Goal: Information Seeking & Learning: Learn about a topic

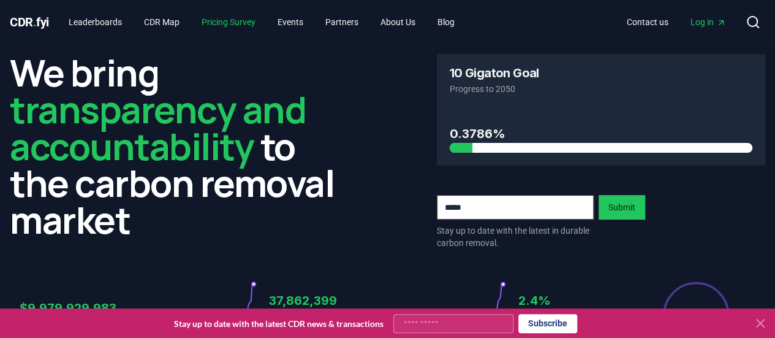
click at [237, 20] on link "Pricing Survey" at bounding box center [229, 22] width 74 height 22
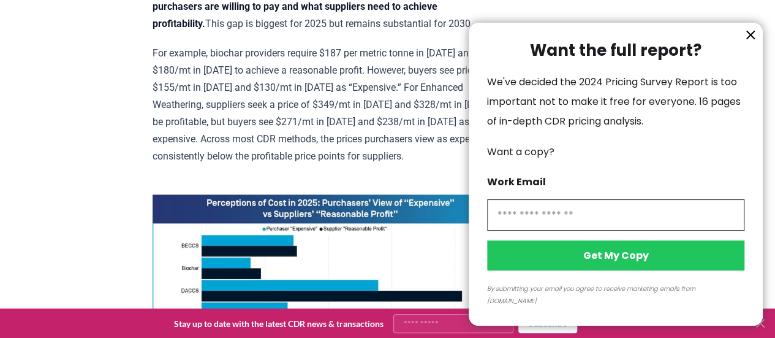
scroll to position [736, 0]
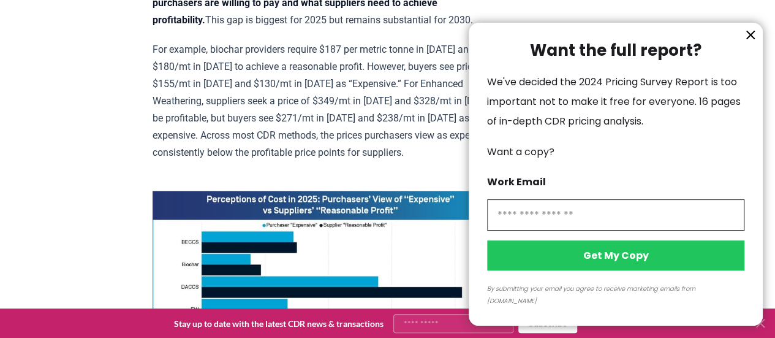
click at [748, 39] on icon "information" at bounding box center [750, 34] width 7 height 7
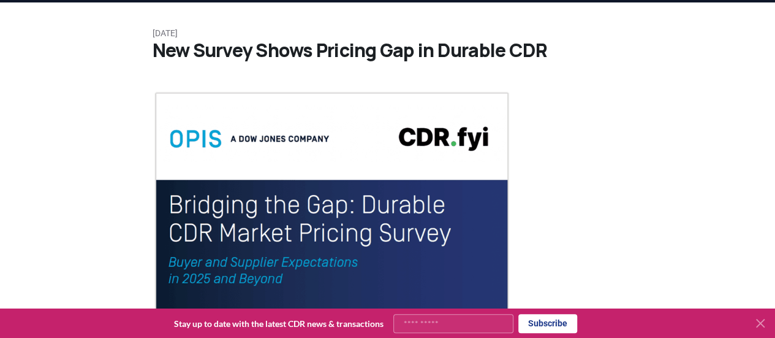
scroll to position [0, 0]
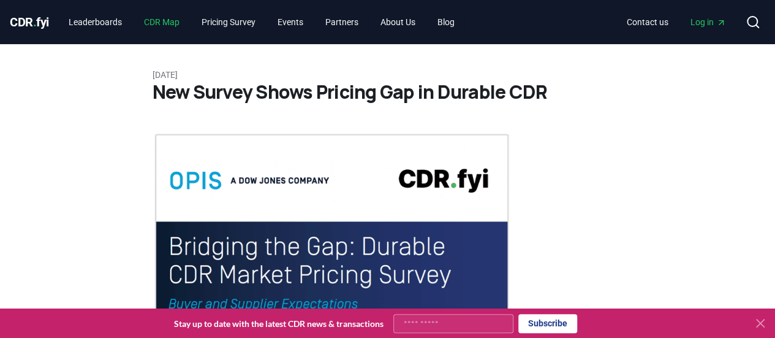
click at [159, 23] on link "CDR Map" at bounding box center [161, 22] width 55 height 22
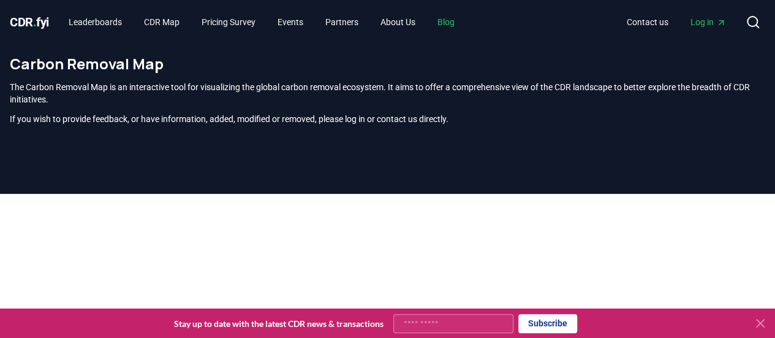
click at [463, 19] on link "Blog" at bounding box center [446, 22] width 37 height 22
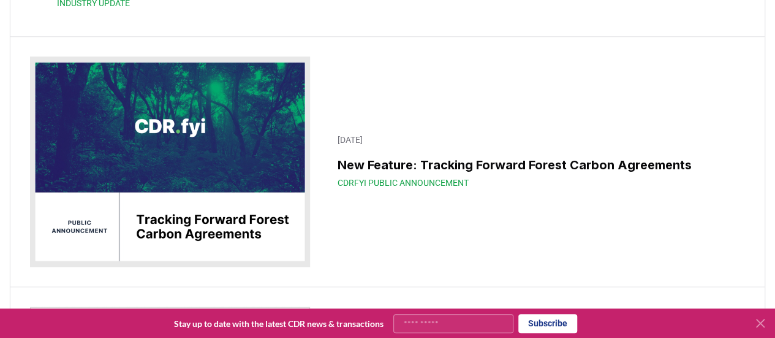
scroll to position [2942, 0]
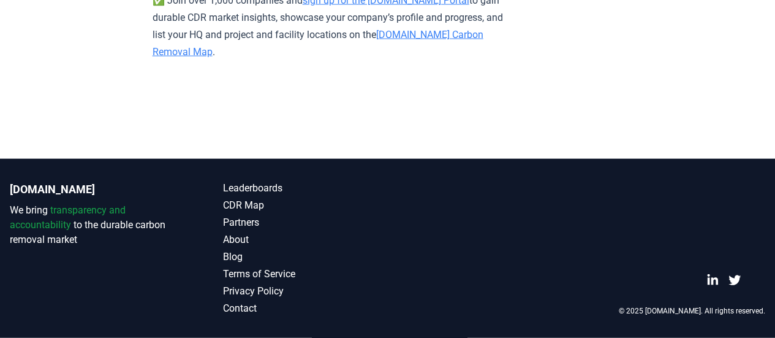
scroll to position [8393, 0]
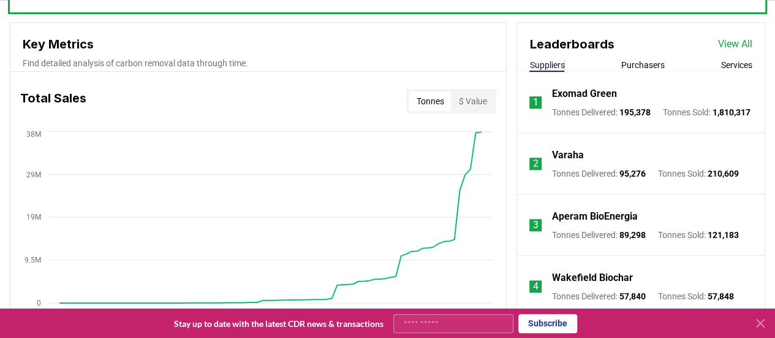
scroll to position [429, 0]
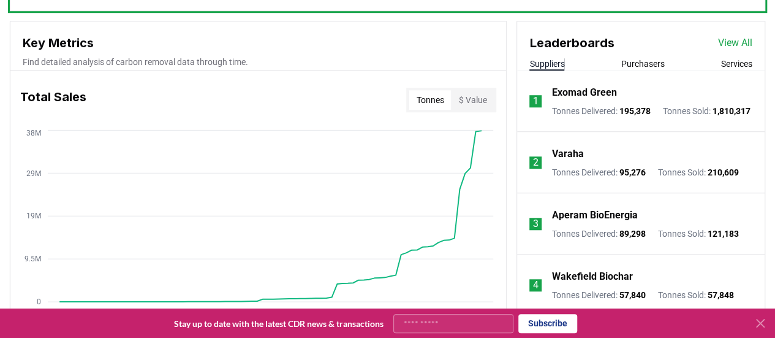
click at [481, 97] on button "$ Value" at bounding box center [472, 100] width 43 height 20
click at [419, 104] on button "Tonnes" at bounding box center [430, 100] width 42 height 20
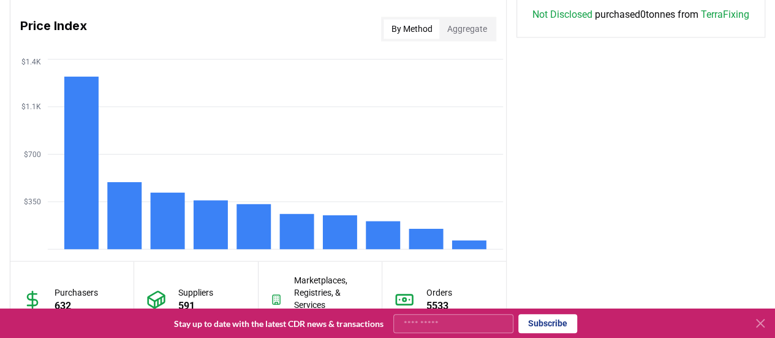
scroll to position [1042, 0]
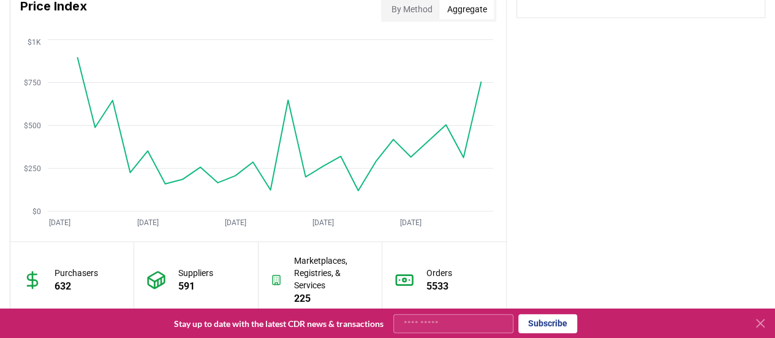
click at [474, 9] on button "Aggregate" at bounding box center [467, 9] width 55 height 20
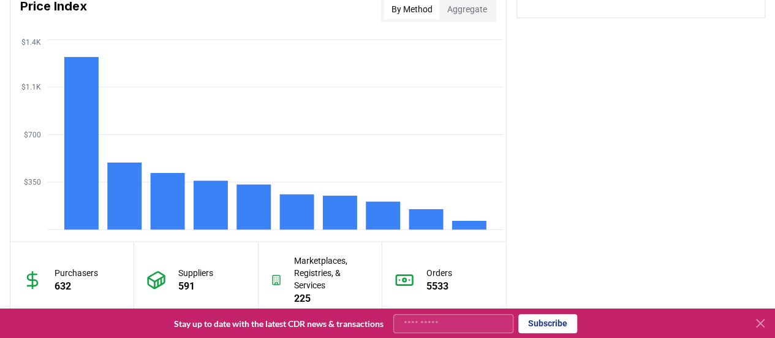
click at [417, 8] on button "By Method" at bounding box center [412, 9] width 56 height 20
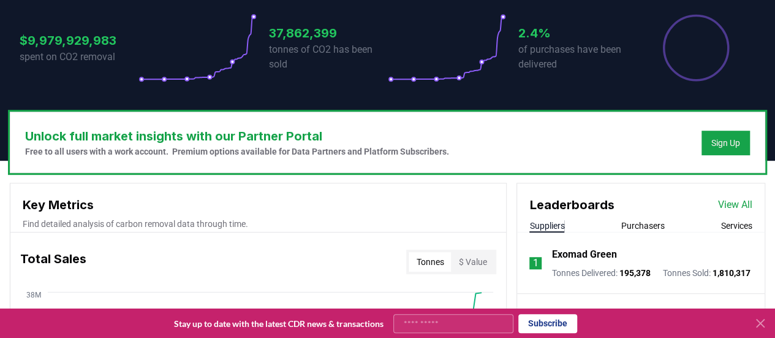
scroll to position [0, 0]
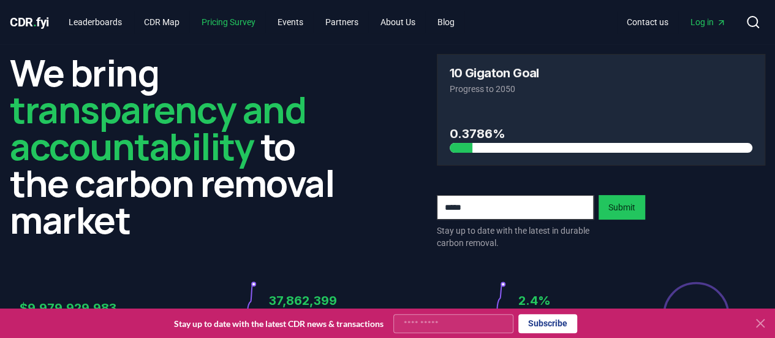
click at [235, 16] on link "Pricing Survey" at bounding box center [229, 22] width 74 height 22
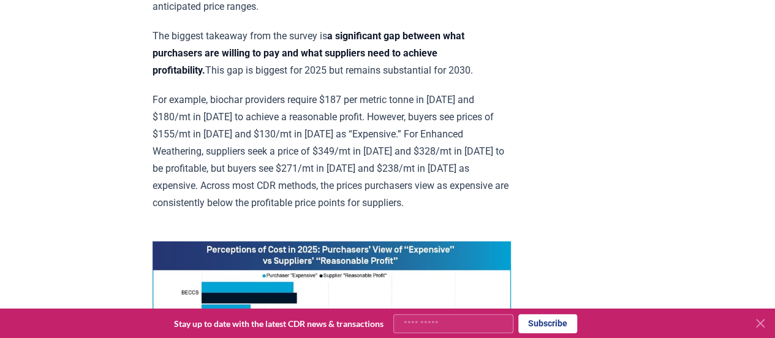
scroll to position [858, 0]
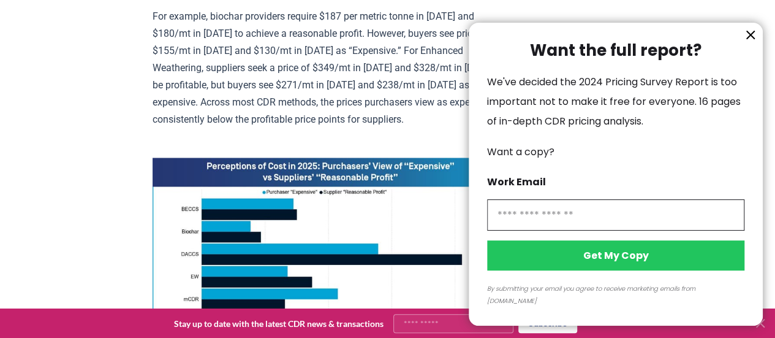
click at [751, 39] on icon "information" at bounding box center [750, 34] width 7 height 7
